Goal: Transaction & Acquisition: Purchase product/service

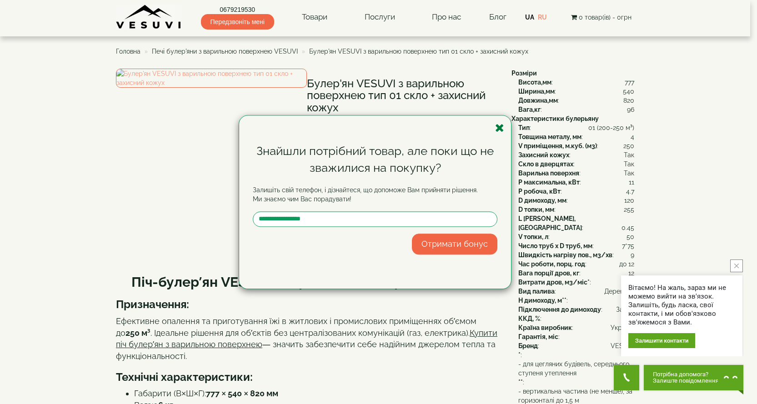
click at [501, 125] on icon "button" at bounding box center [499, 127] width 9 height 11
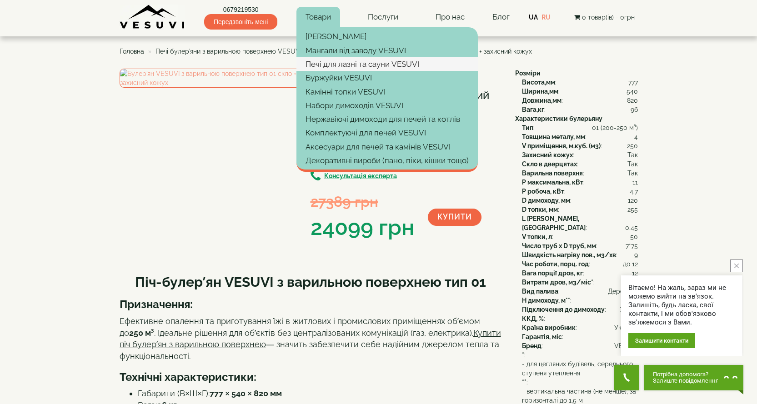
click at [323, 63] on link "Печі для лазні та сауни VESUVI" at bounding box center [386, 64] width 181 height 14
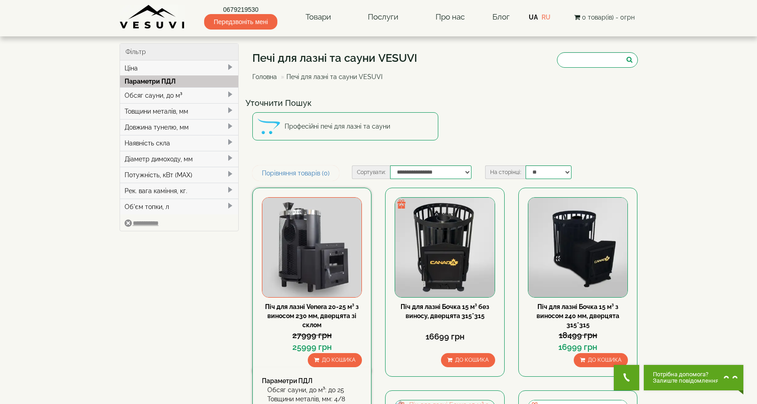
click at [340, 267] on img at bounding box center [311, 247] width 99 height 99
